Goal: Find specific page/section: Find specific page/section

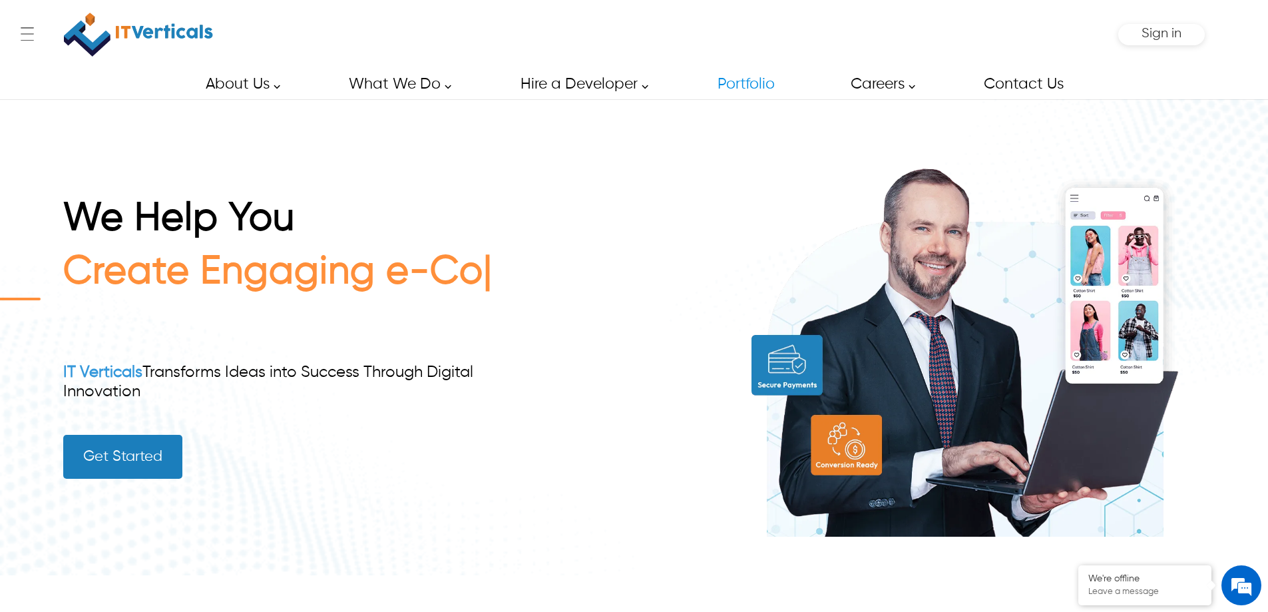
click at [743, 80] on link "Portfolio" at bounding box center [745, 84] width 87 height 30
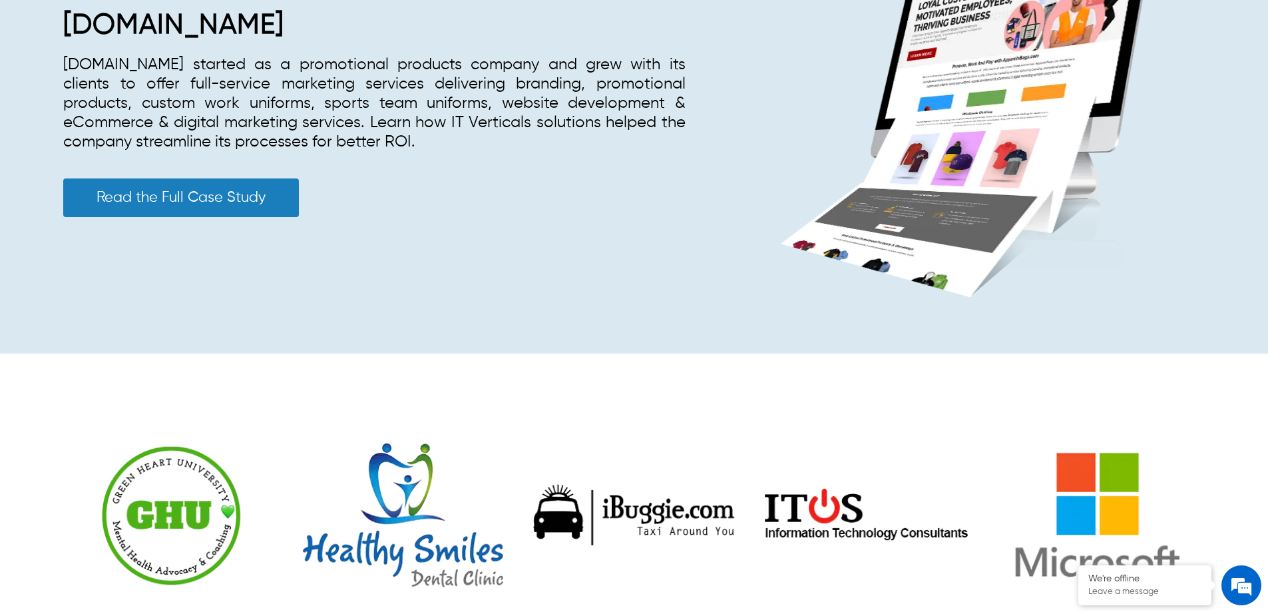
scroll to position [666, 0]
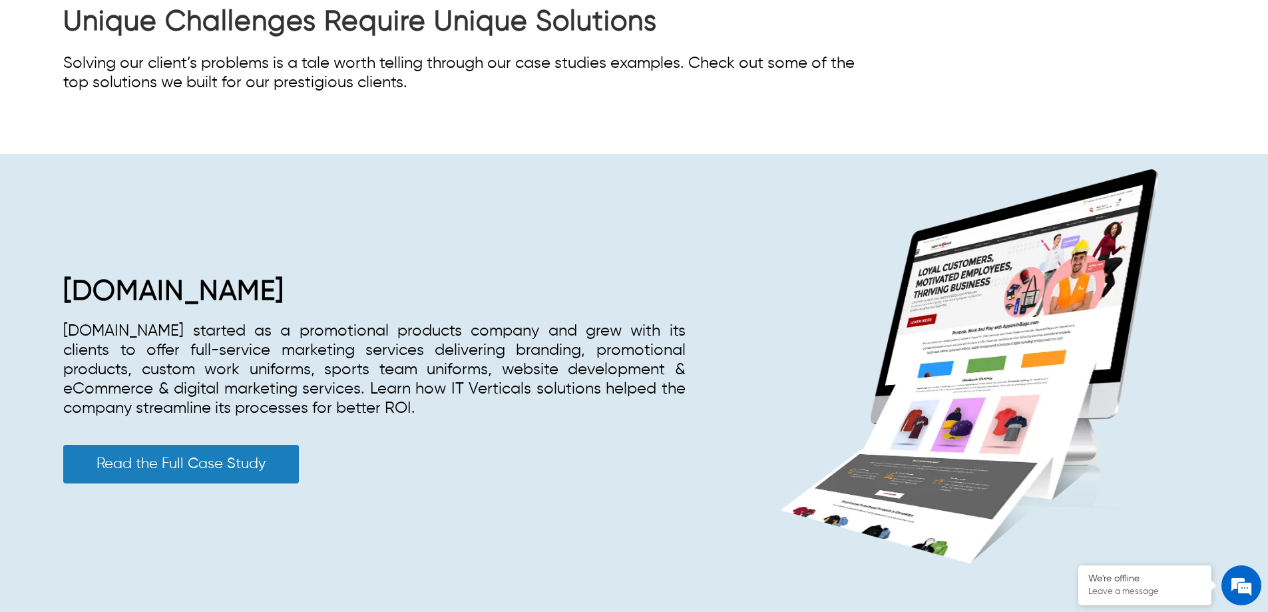
drag, startPoint x: 68, startPoint y: 283, endPoint x: 325, endPoint y: 286, distance: 257.6
click at [325, 286] on h2 "[DOMAIN_NAME]" at bounding box center [374, 291] width 622 height 33
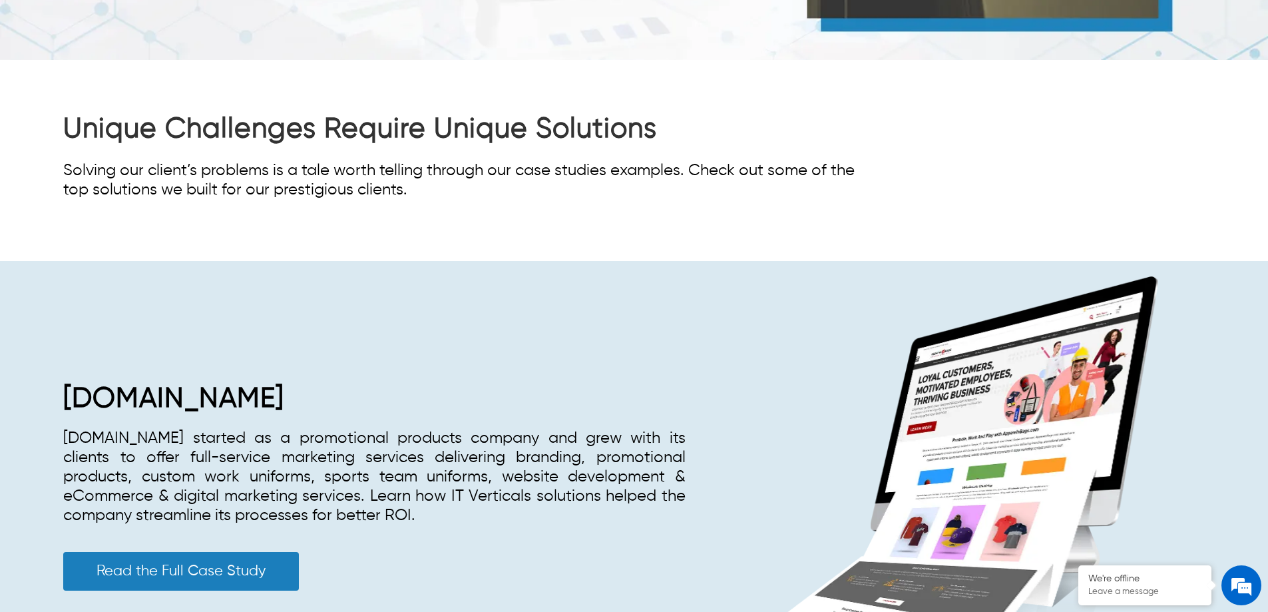
scroll to position [664, 0]
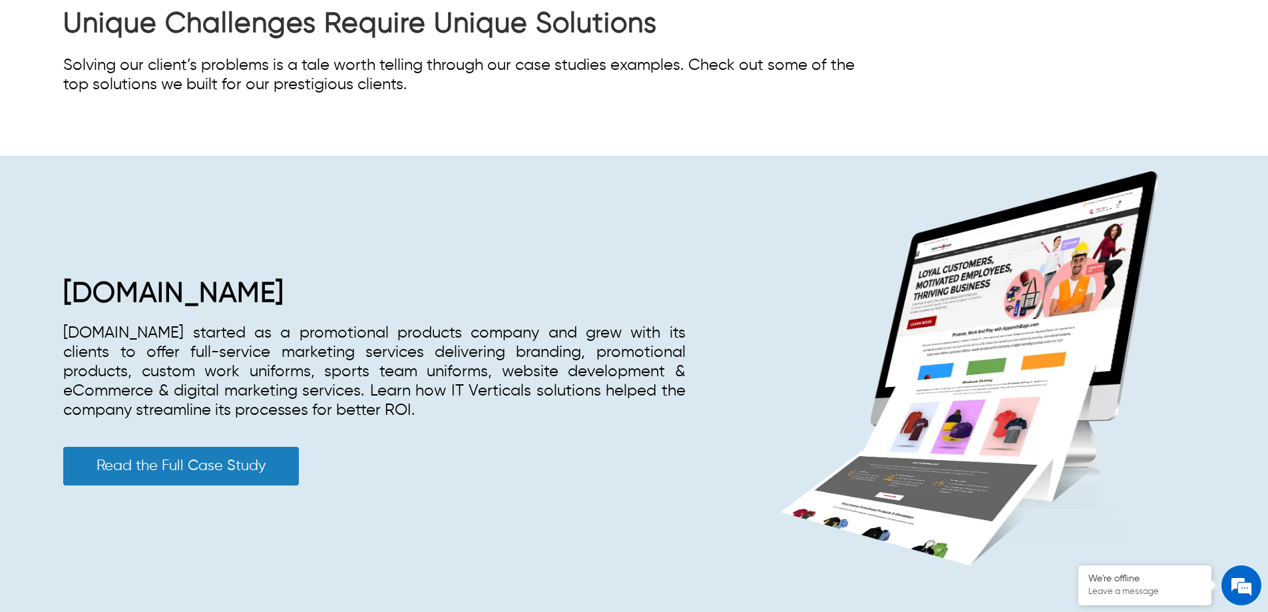
click at [385, 463] on div "[DOMAIN_NAME] [DOMAIN_NAME] started as a promotional products company and grew …" at bounding box center [374, 389] width 622 height 224
drag, startPoint x: 72, startPoint y: 292, endPoint x: 328, endPoint y: 303, distance: 256.5
click at [328, 303] on h2 "[DOMAIN_NAME]" at bounding box center [374, 293] width 622 height 33
copy span "[DOMAIN_NAME]"
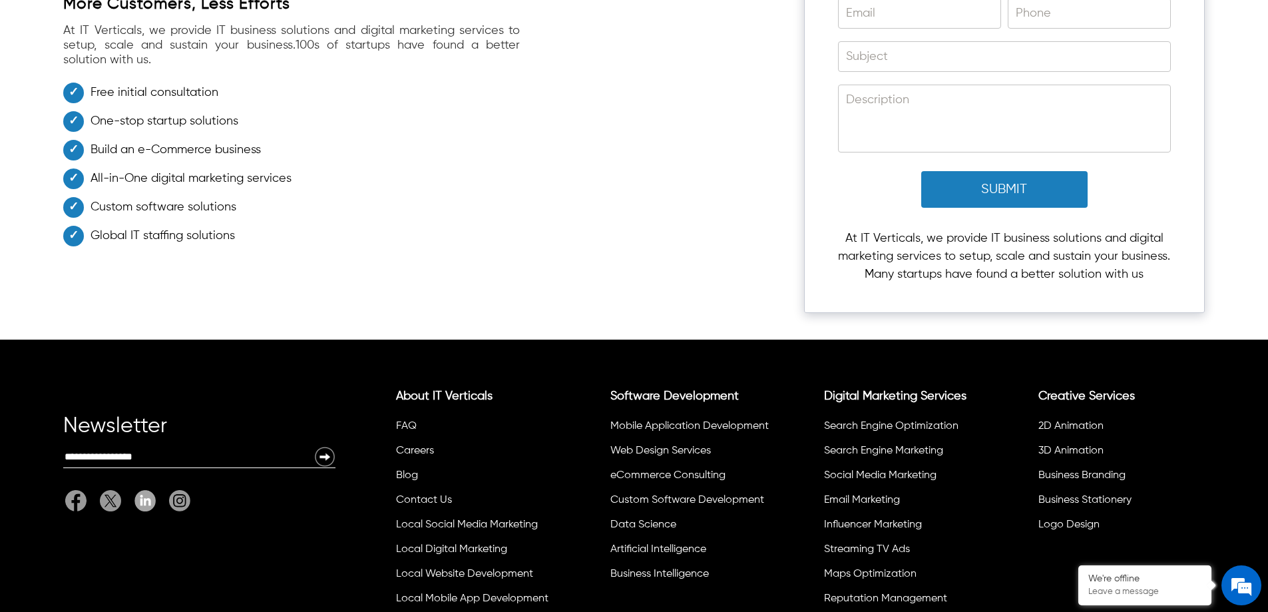
scroll to position [2860, 0]
